Goal: Transaction & Acquisition: Book appointment/travel/reservation

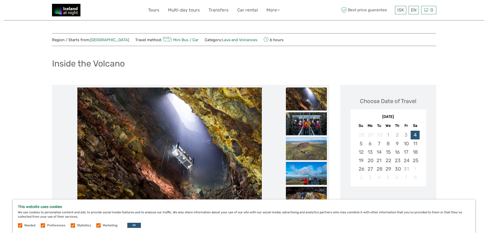
click at [417, 116] on div "[DATE]" at bounding box center [388, 116] width 76 height 5
click at [404, 109] on div "[DATE] Su Mo Tu We Th Fr Sa 28 29 30 1 2 3 4 5 6 7 8 9 10 11 12 13 14 15 16 17 …" at bounding box center [388, 147] width 76 height 77
click at [385, 111] on div "[DATE] Su Mo Tu We Th Fr Sa 28 29 30 1 2 3 4 5 6 7 8 9 10 11 12 13 14 15 16 17 …" at bounding box center [388, 147] width 76 height 77
click at [398, 117] on div "[DATE]" at bounding box center [388, 116] width 76 height 5
click at [413, 115] on div "[DATE]" at bounding box center [388, 116] width 76 height 5
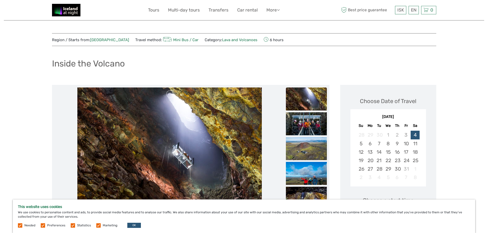
click at [413, 115] on div "[DATE]" at bounding box center [388, 116] width 76 height 5
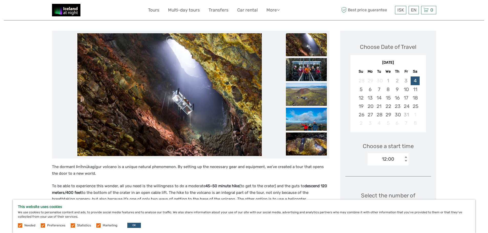
scroll to position [51, 0]
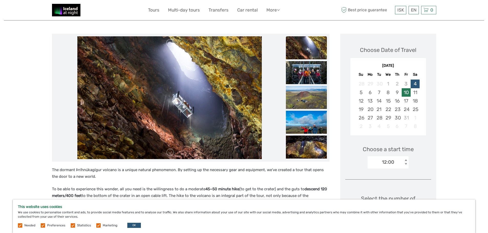
click at [406, 96] on div "10" at bounding box center [405, 92] width 9 height 8
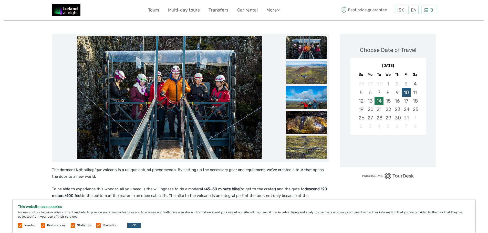
click at [383, 105] on div "14" at bounding box center [378, 101] width 9 height 8
click at [416, 66] on div "[DATE]" at bounding box center [388, 65] width 76 height 5
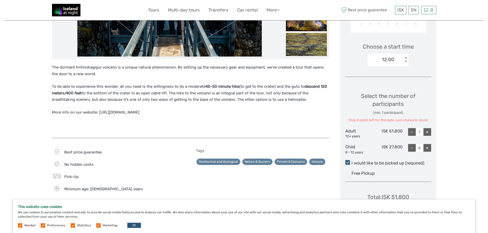
scroll to position [205, 0]
